Goal: Book appointment/travel/reservation

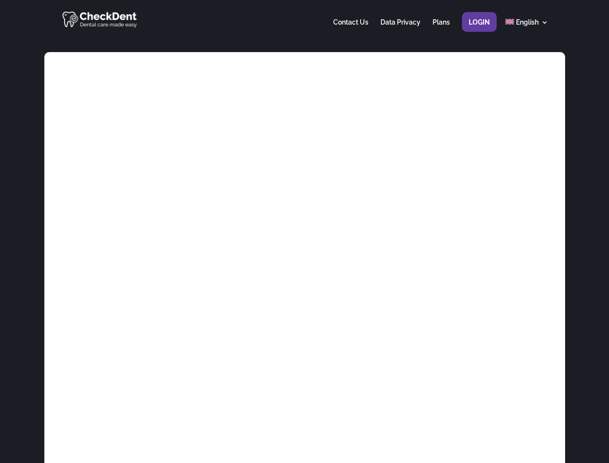
click at [305, 19] on div at bounding box center [304, 19] width 487 height 38
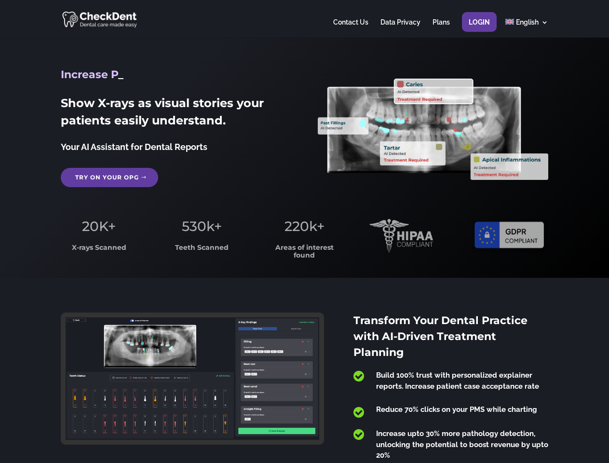
click at [305, 232] on span "220k+" at bounding box center [305, 226] width 40 height 16
click at [305, 19] on div at bounding box center [304, 19] width 487 height 38
